Goal: Information Seeking & Learning: Learn about a topic

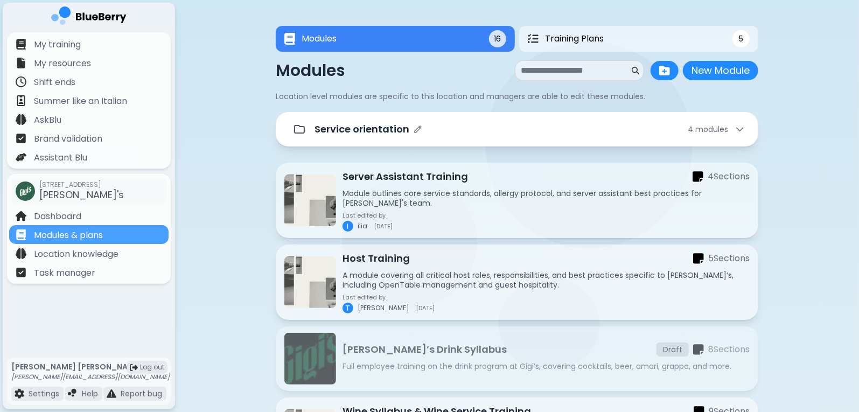
click at [729, 134] on div "4 module s" at bounding box center [717, 129] width 58 height 11
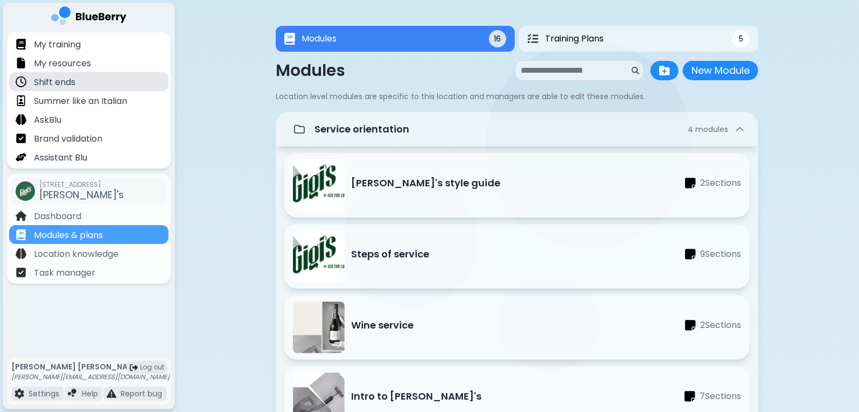
click at [84, 80] on div "Shift ends" at bounding box center [88, 81] width 159 height 19
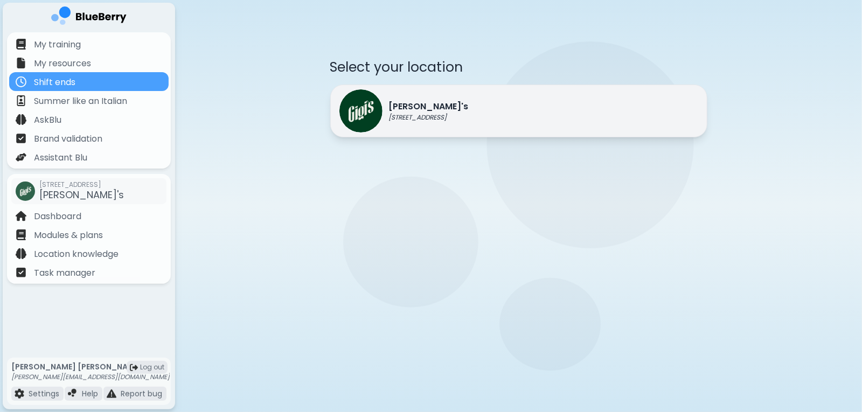
click at [589, 121] on div "[PERSON_NAME]'s [STREET_ADDRESS]" at bounding box center [518, 111] width 377 height 53
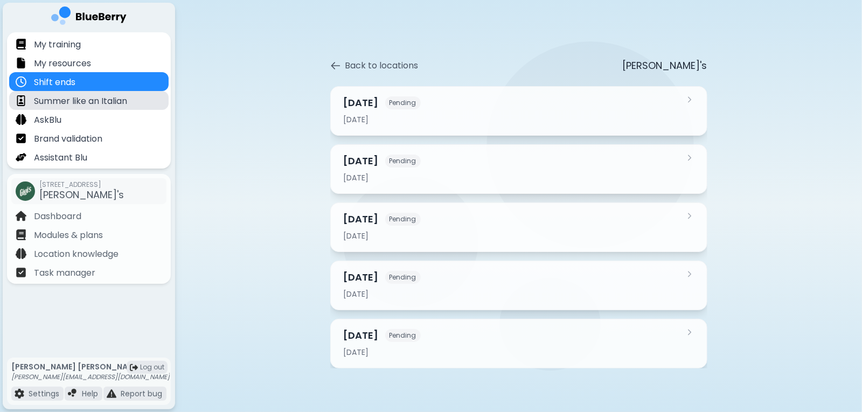
click at [110, 102] on p "Summer like an Italian" at bounding box center [80, 101] width 93 height 13
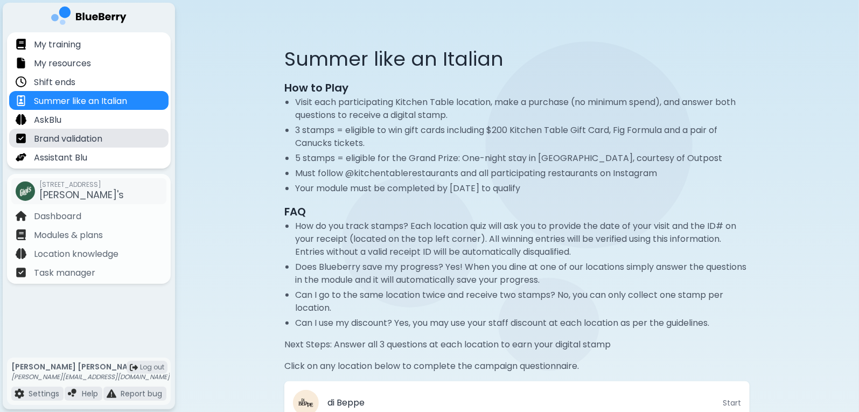
click at [113, 140] on div "Brand validation" at bounding box center [88, 138] width 159 height 19
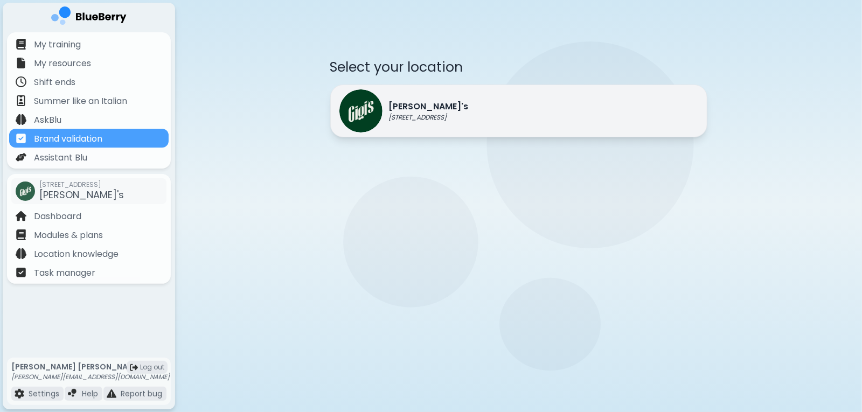
click at [541, 105] on div "[PERSON_NAME]'s [STREET_ADDRESS]" at bounding box center [518, 111] width 377 height 53
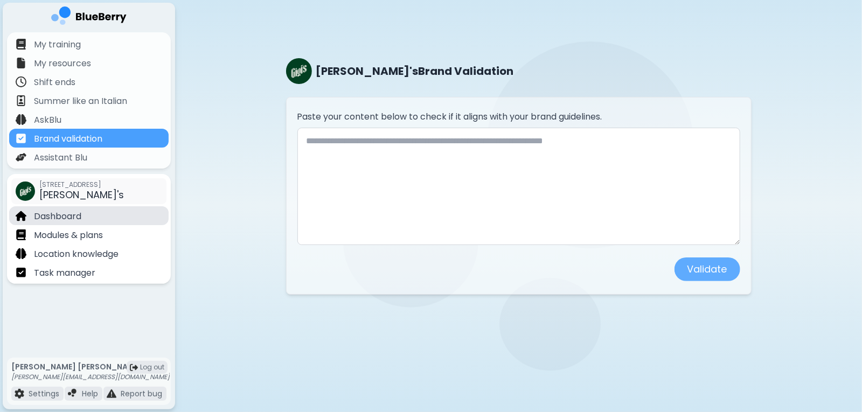
click at [71, 213] on p "Dashboard" at bounding box center [57, 216] width 47 height 13
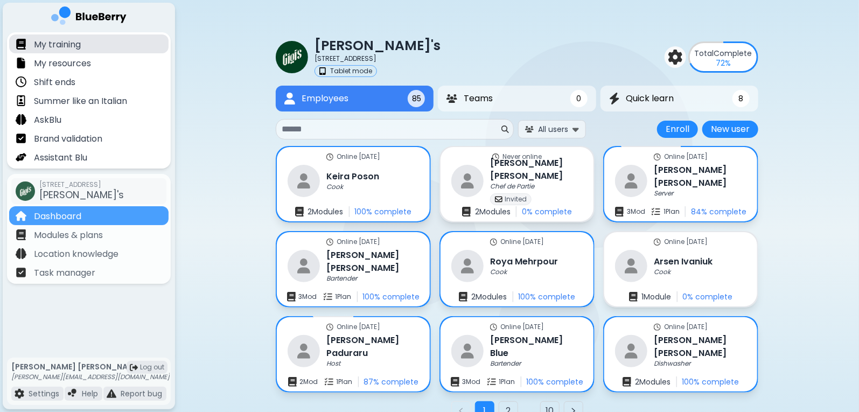
click at [79, 47] on p "My training" at bounding box center [57, 44] width 47 height 13
